Goal: Task Accomplishment & Management: Use online tool/utility

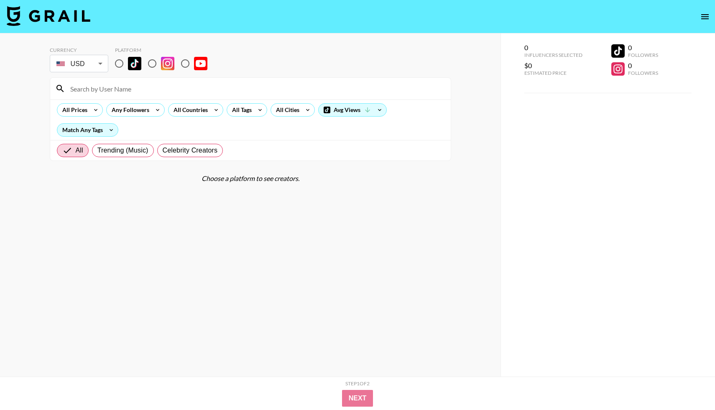
click at [120, 61] on input "radio" at bounding box center [119, 64] width 18 height 18
radio input "true"
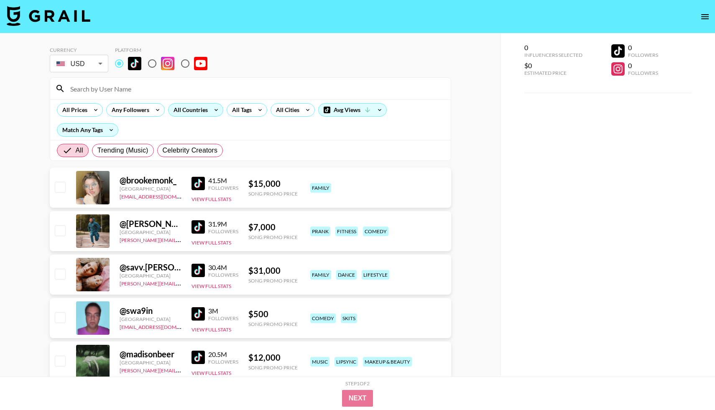
click at [210, 110] on icon at bounding box center [216, 110] width 13 height 13
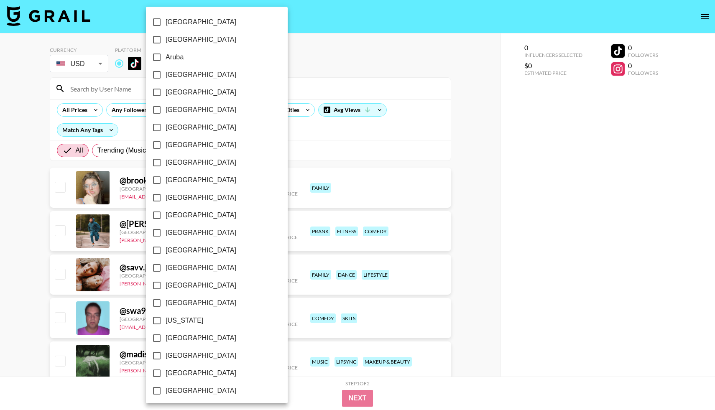
scroll to position [565, 0]
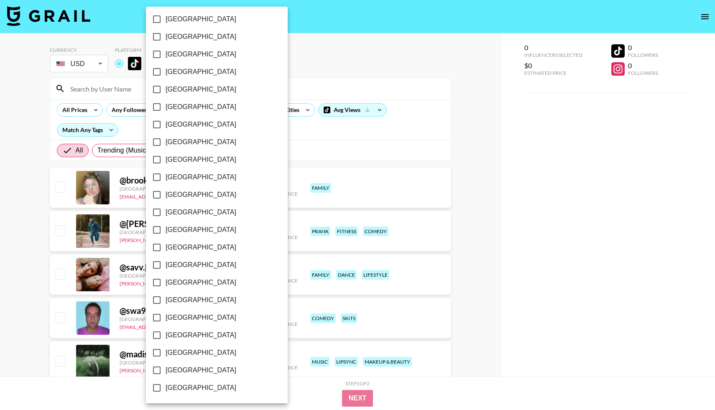
click at [207, 20] on label "[GEOGRAPHIC_DATA]" at bounding box center [211, 19] width 126 height 18
click at [166, 20] on input "[GEOGRAPHIC_DATA]" at bounding box center [157, 19] width 18 height 18
checkbox input "true"
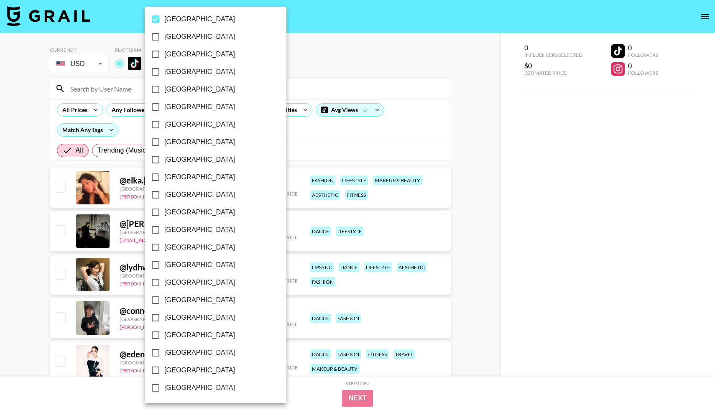
click at [354, 70] on div at bounding box center [357, 205] width 715 height 410
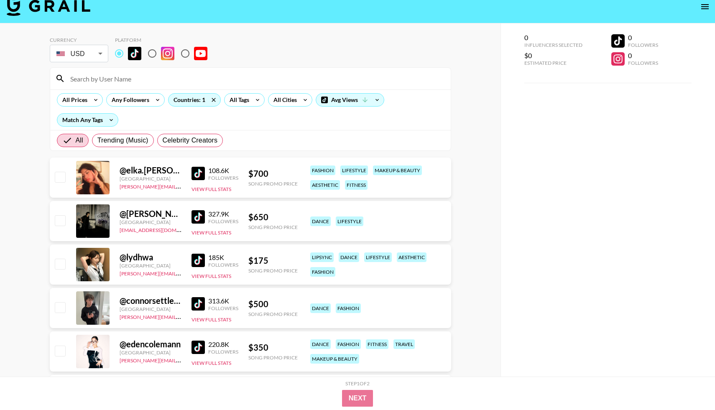
scroll to position [11, 0]
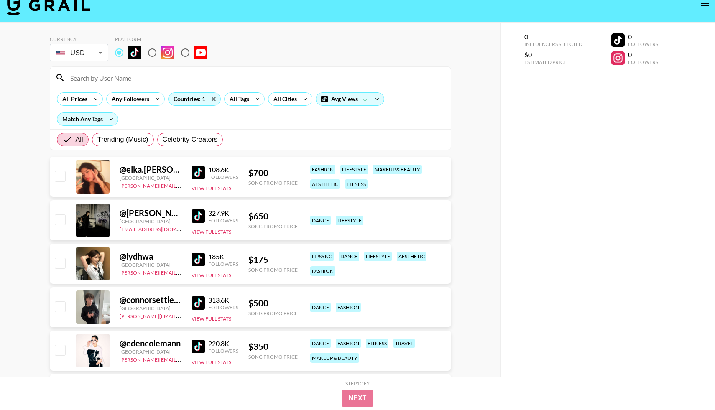
click at [197, 176] on img at bounding box center [198, 172] width 13 height 13
click at [204, 216] on img at bounding box center [198, 216] width 13 height 13
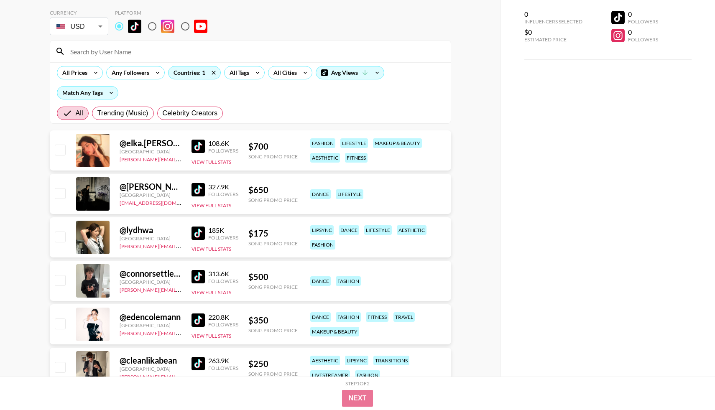
scroll to position [44, 0]
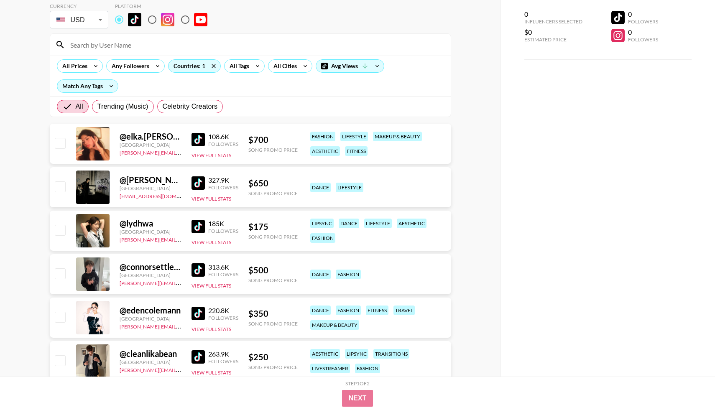
click at [195, 229] on img at bounding box center [198, 226] width 13 height 13
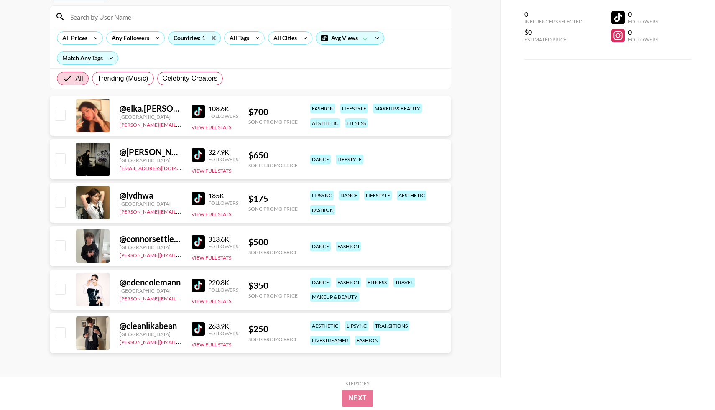
scroll to position [71, 0]
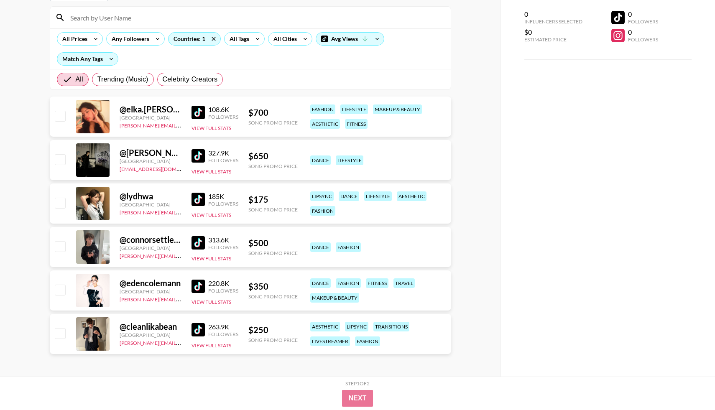
click at [195, 288] on img at bounding box center [198, 286] width 13 height 13
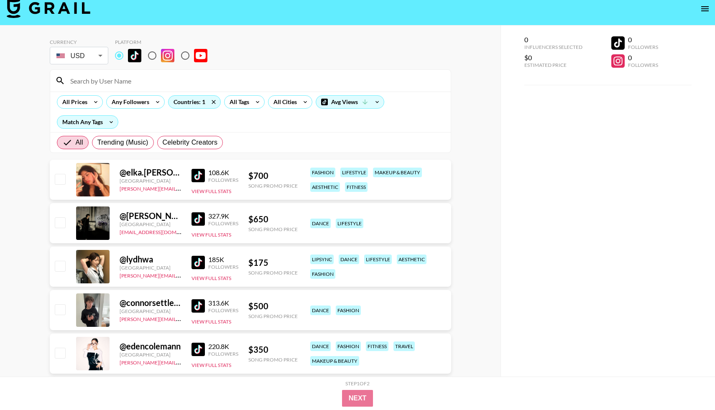
scroll to position [9, 0]
